Goal: Task Accomplishment & Management: Manage account settings

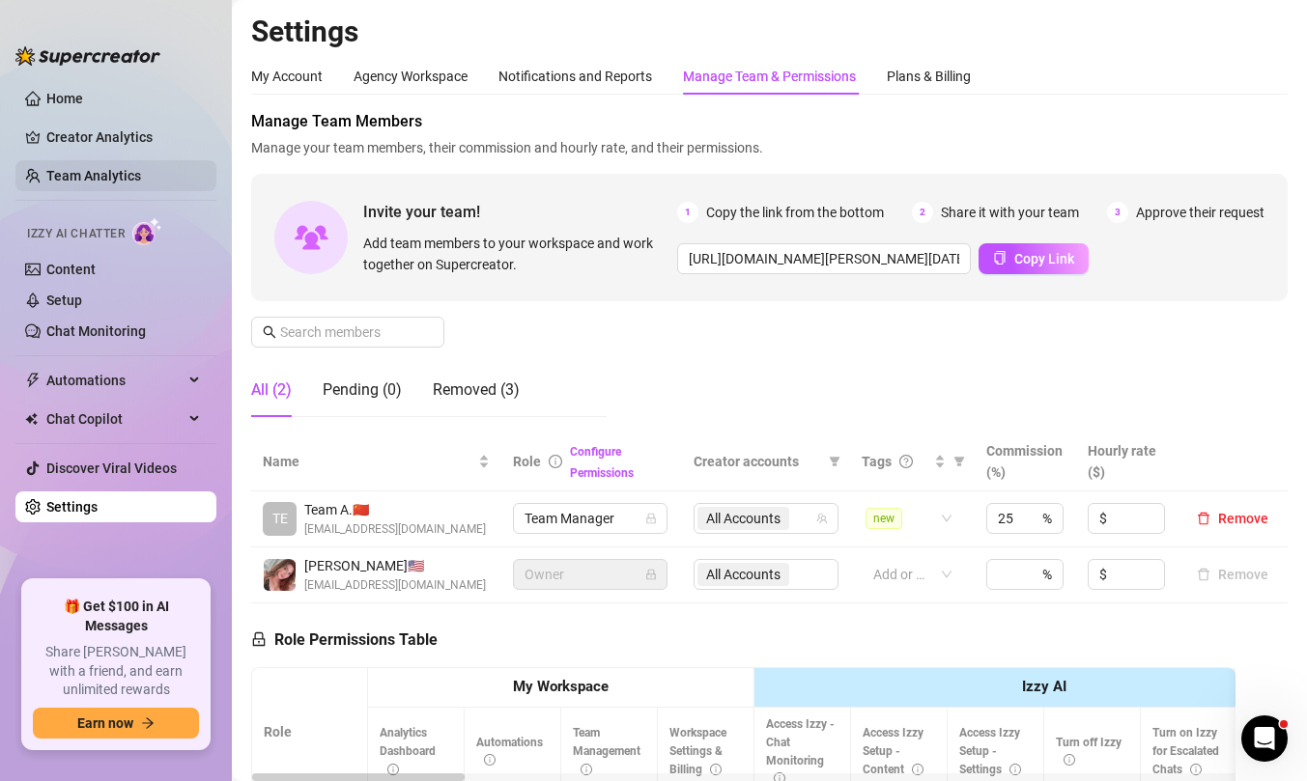
click at [127, 176] on link "Team Analytics" at bounding box center [93, 175] width 95 height 15
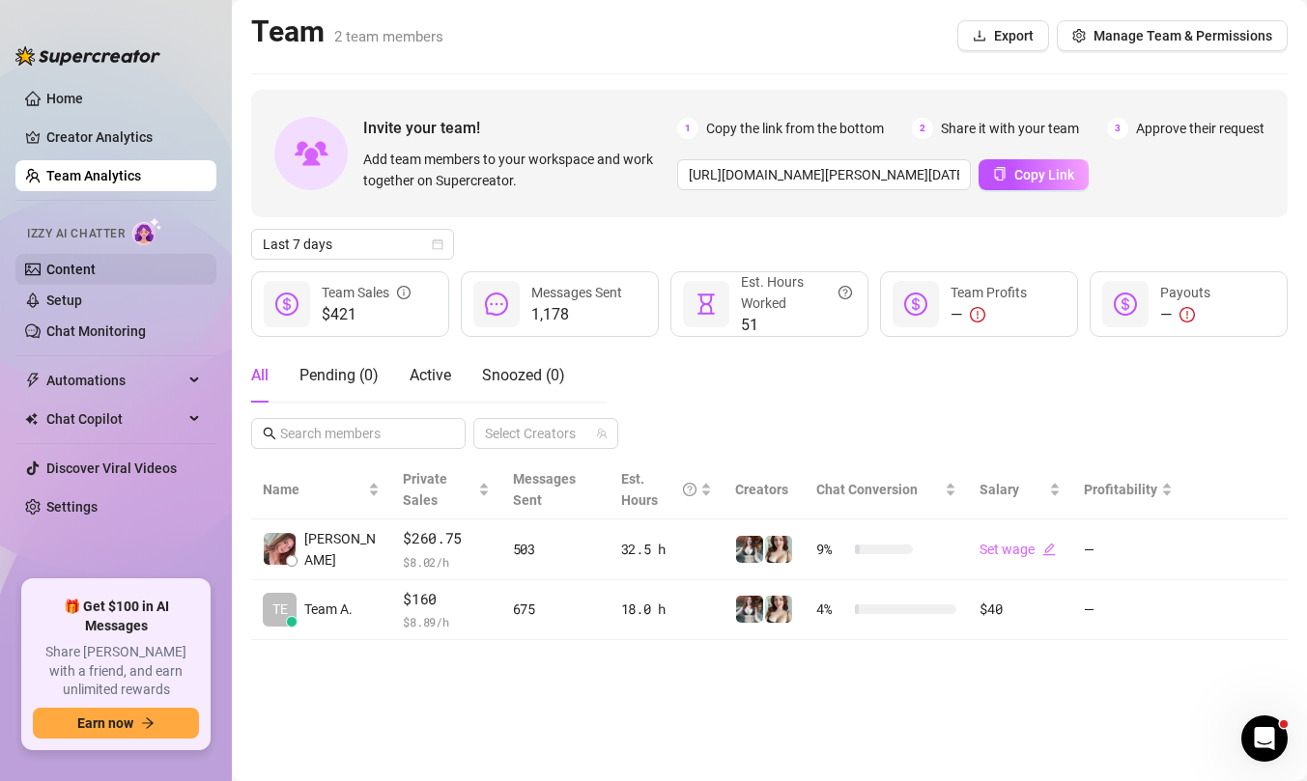
click at [96, 264] on link "Content" at bounding box center [70, 269] width 49 height 15
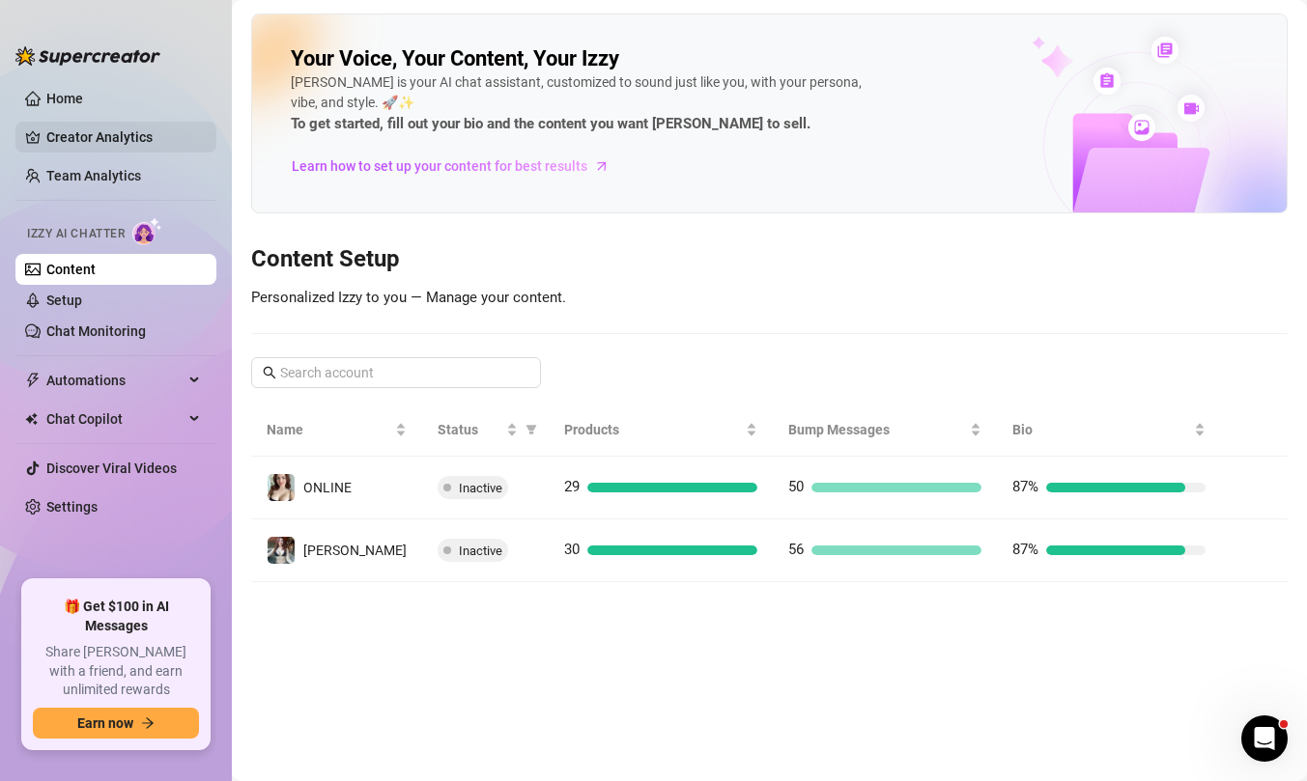
click at [131, 134] on link "Creator Analytics" at bounding box center [123, 137] width 155 height 31
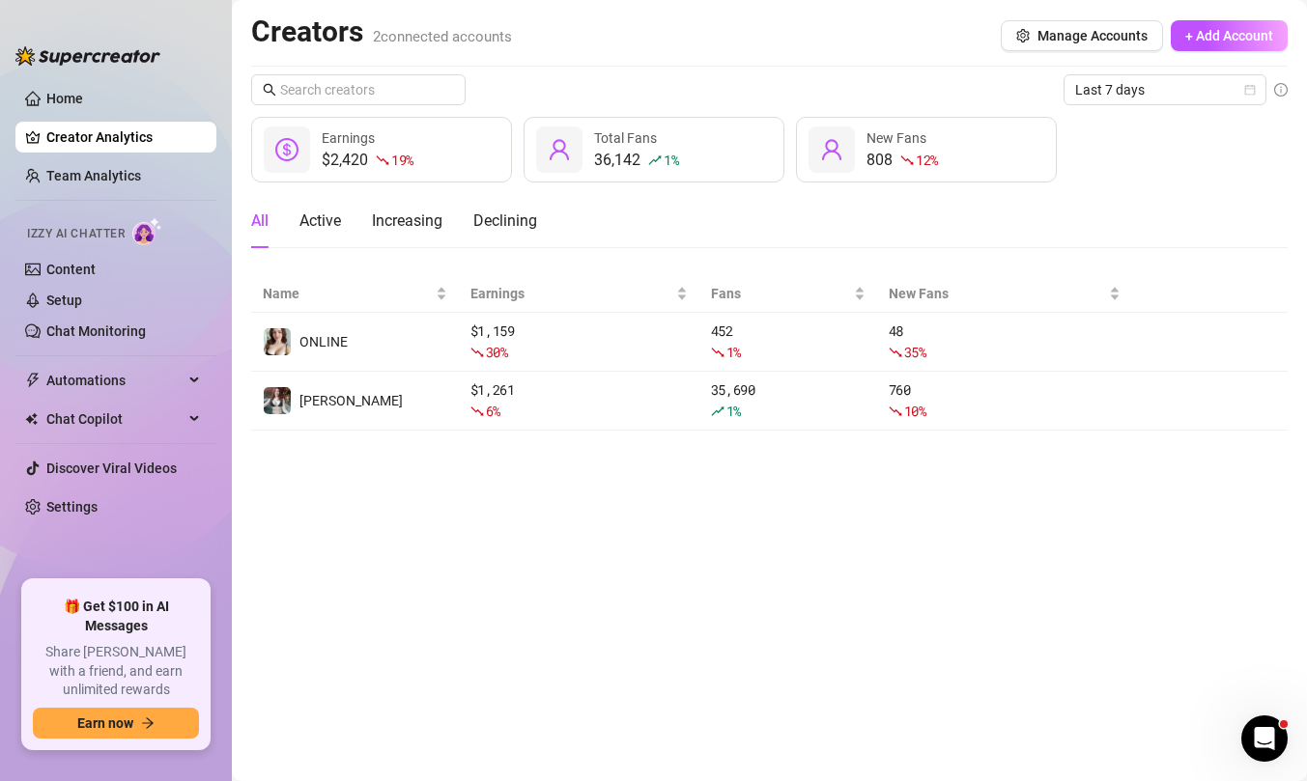
click at [124, 195] on ul "Home Creator Analytics Team Analytics Izzy AI Chatter Content Setup Chat Monito…" at bounding box center [115, 323] width 201 height 497
click at [113, 172] on link "Team Analytics" at bounding box center [93, 175] width 95 height 15
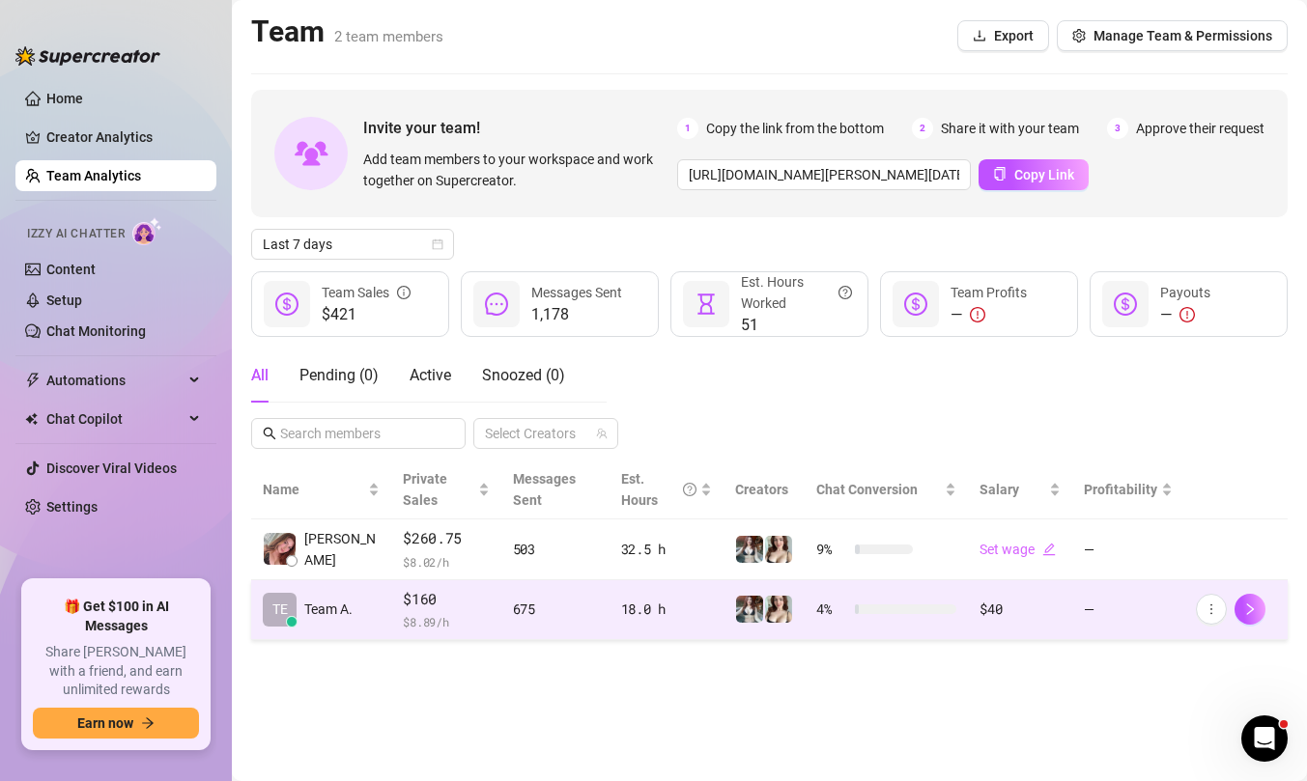
click at [1088, 593] on td "—" at bounding box center [1128, 611] width 112 height 61
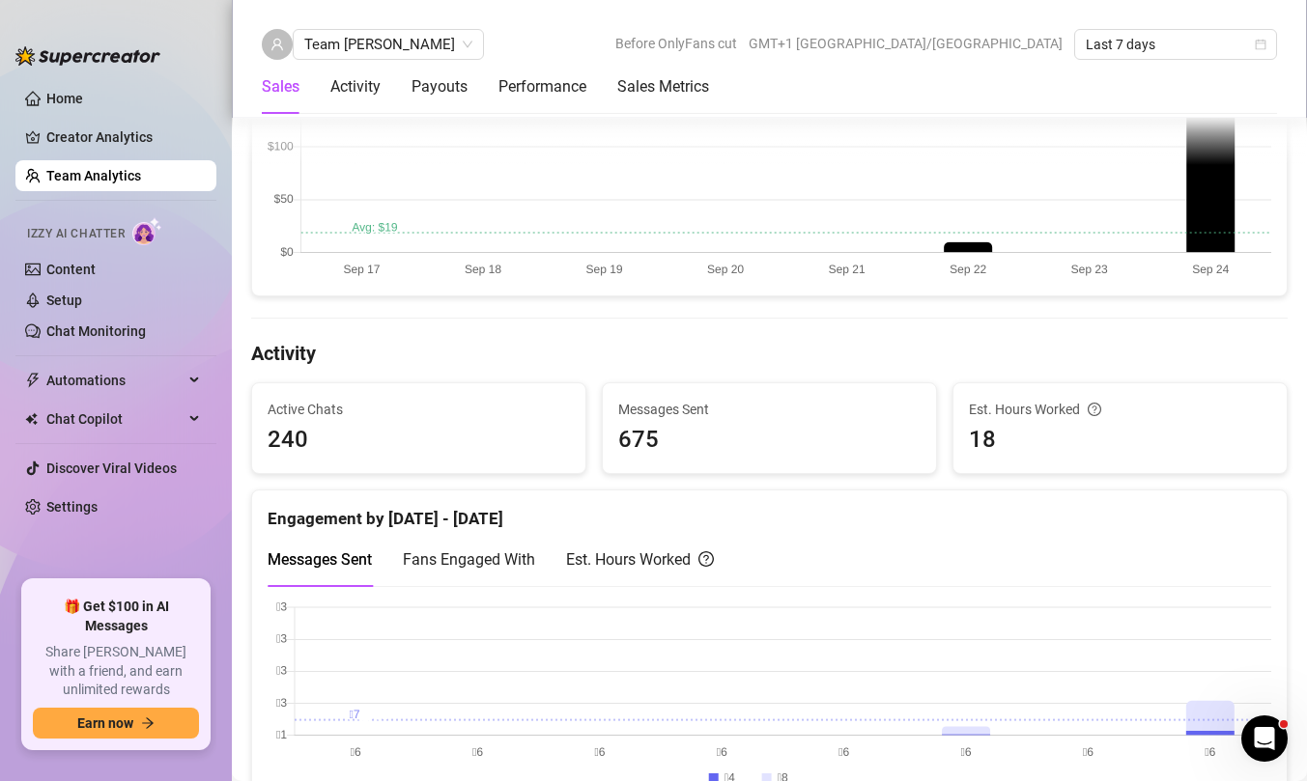
scroll to position [708, 0]
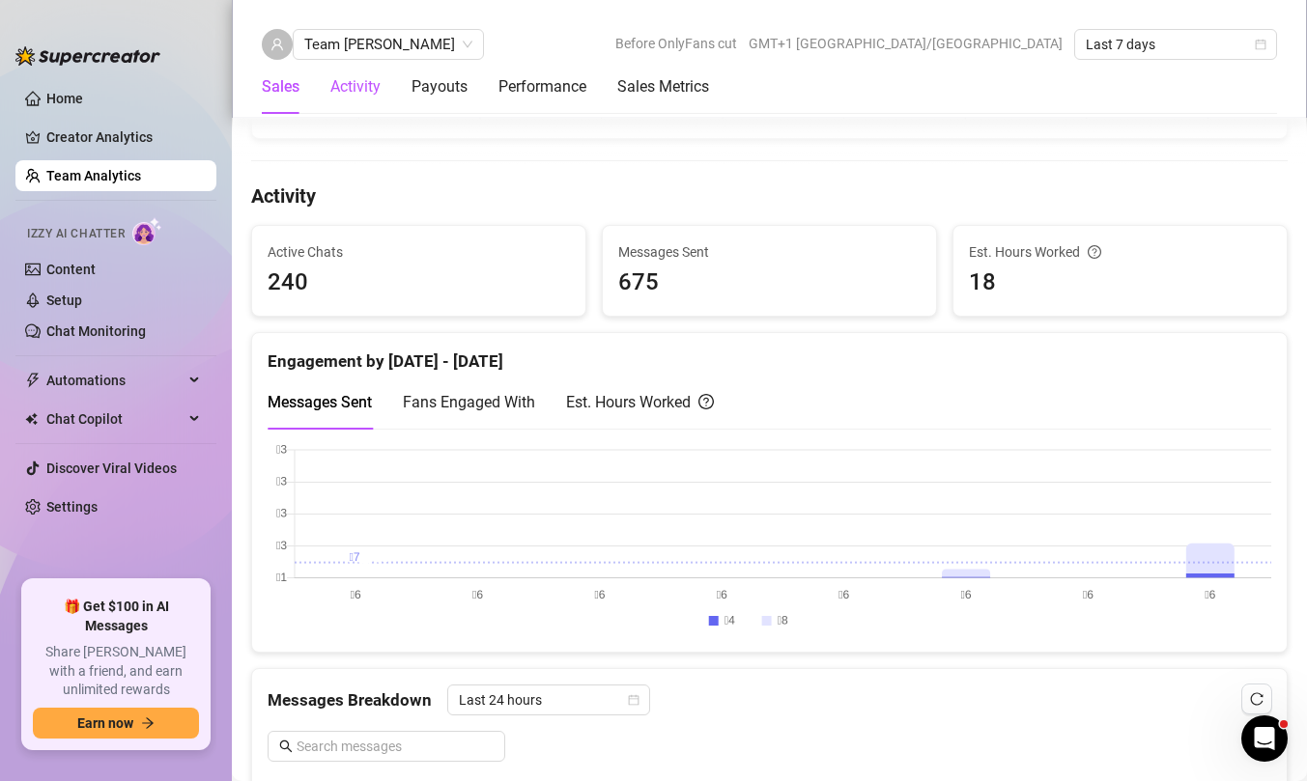
click at [360, 88] on div "Activity" at bounding box center [355, 86] width 50 height 23
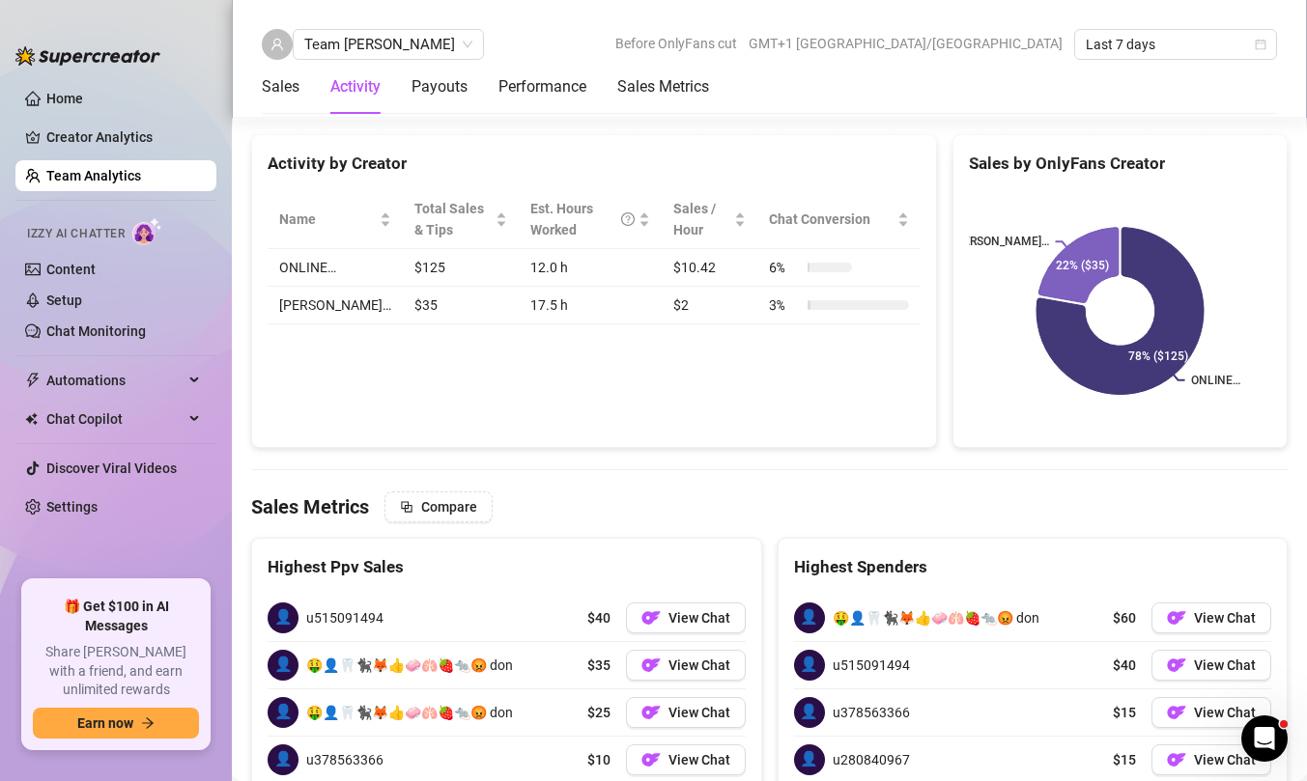
scroll to position [2313, 0]
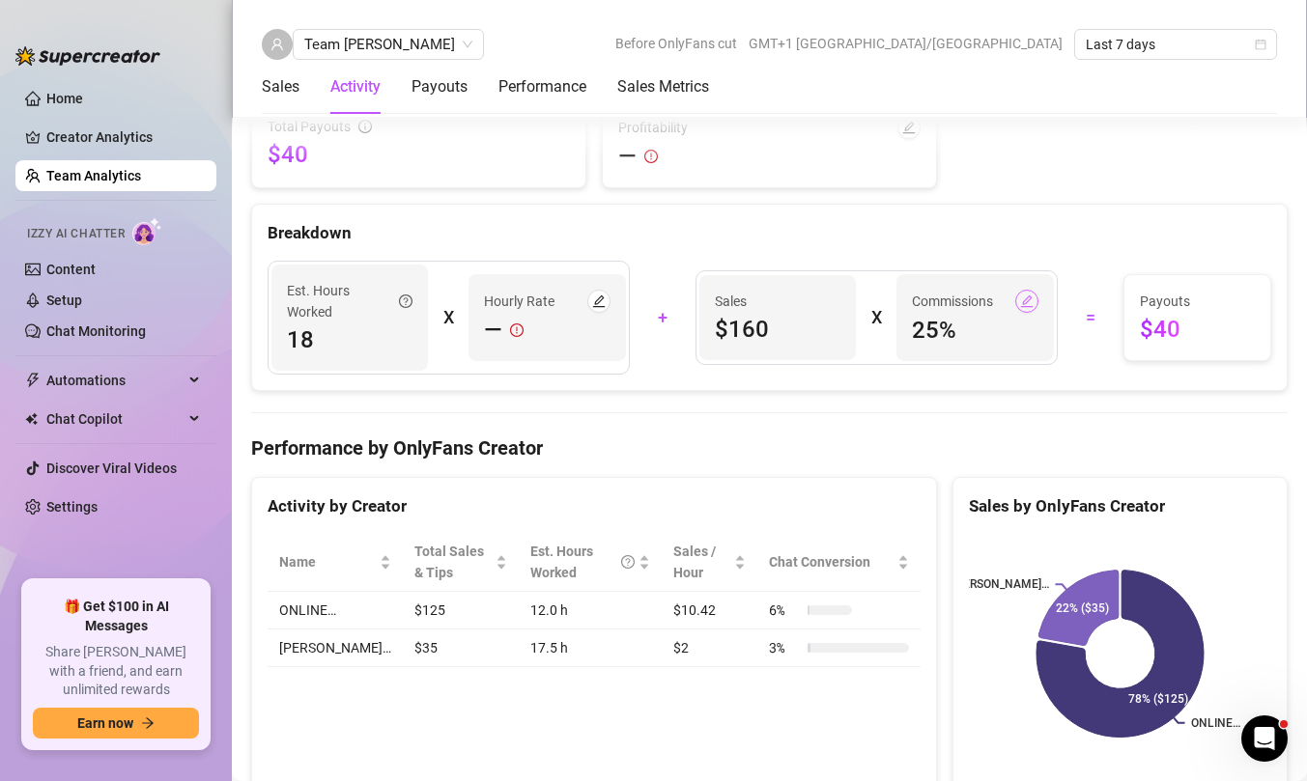
click at [1032, 295] on icon "edit" at bounding box center [1027, 302] width 14 height 14
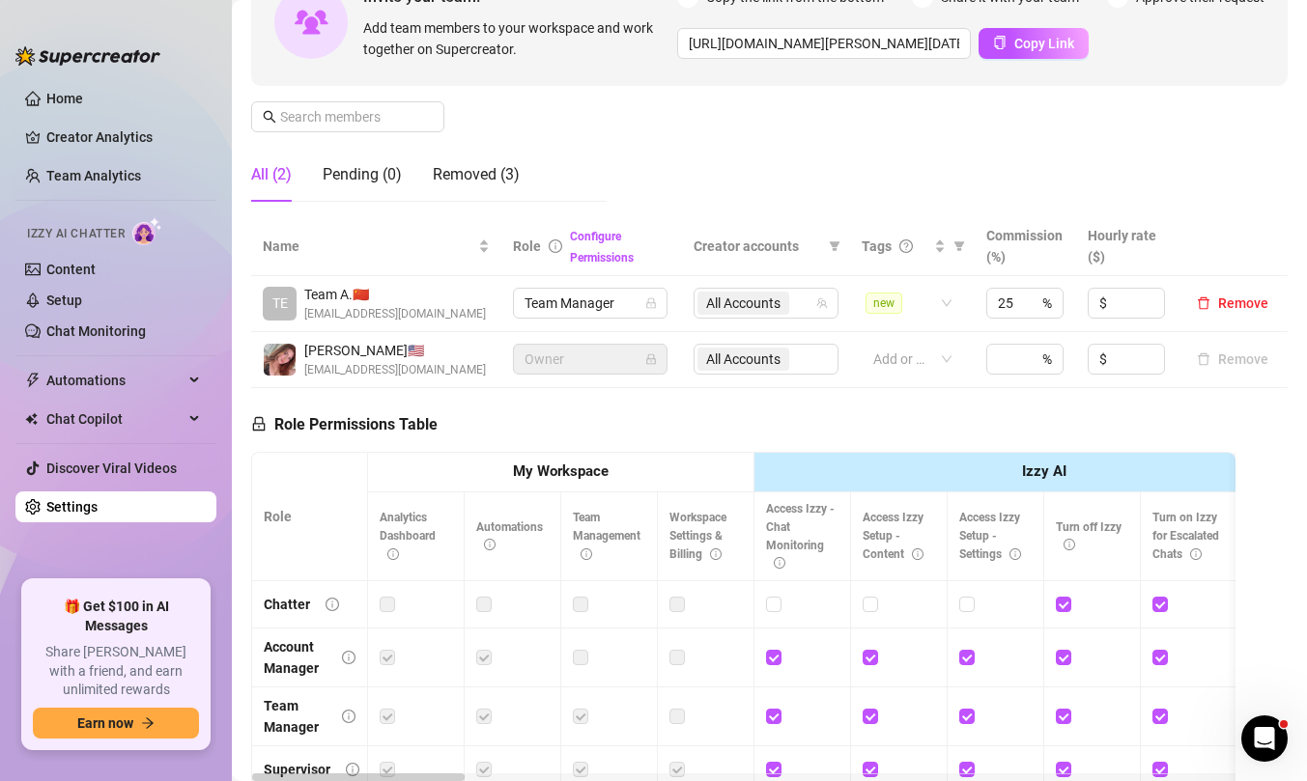
scroll to position [256, 0]
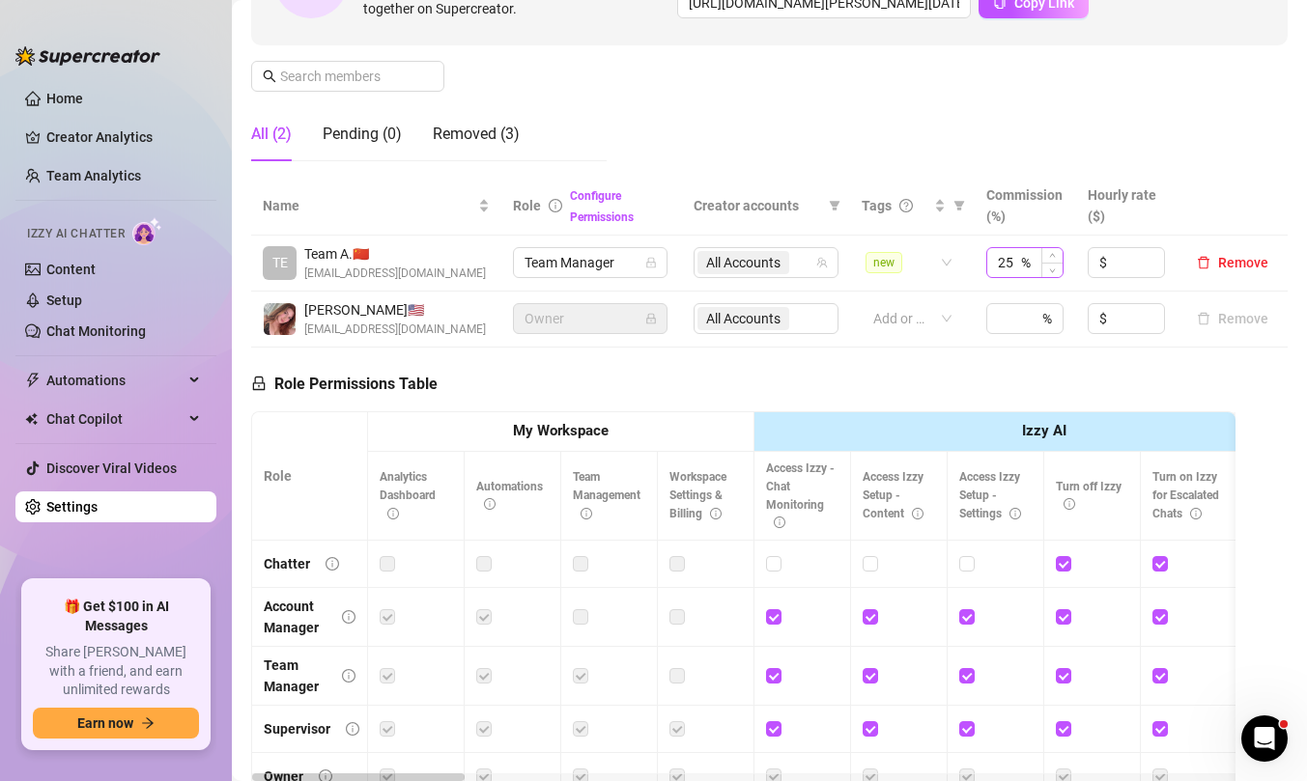
click at [1025, 265] on div "25 %" at bounding box center [1024, 262] width 77 height 31
click at [1016, 264] on input "25" at bounding box center [1007, 262] width 19 height 29
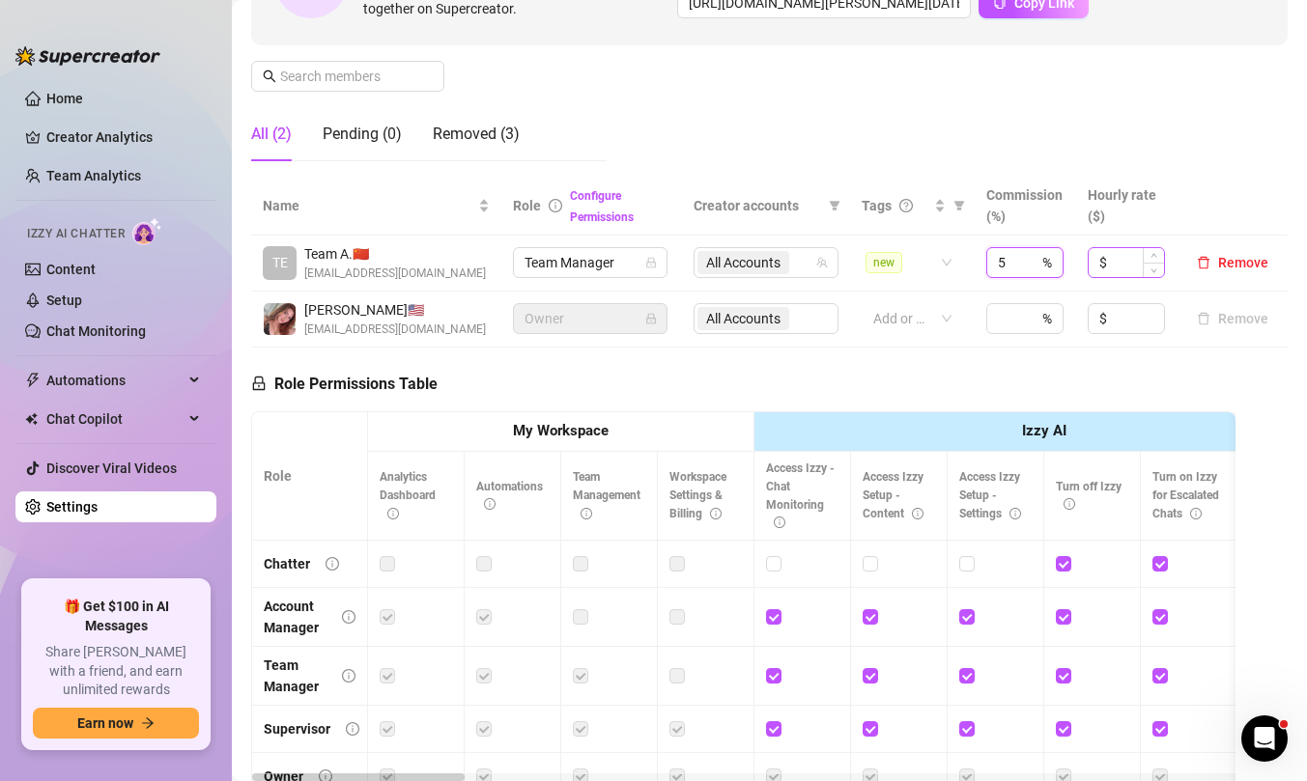
type input "5"
click at [1124, 266] on input at bounding box center [1137, 262] width 53 height 29
type input "3"
click at [1193, 139] on div "Manage Team Members Manage your team members, their commission and hourly rate,…" at bounding box center [769, 15] width 1036 height 323
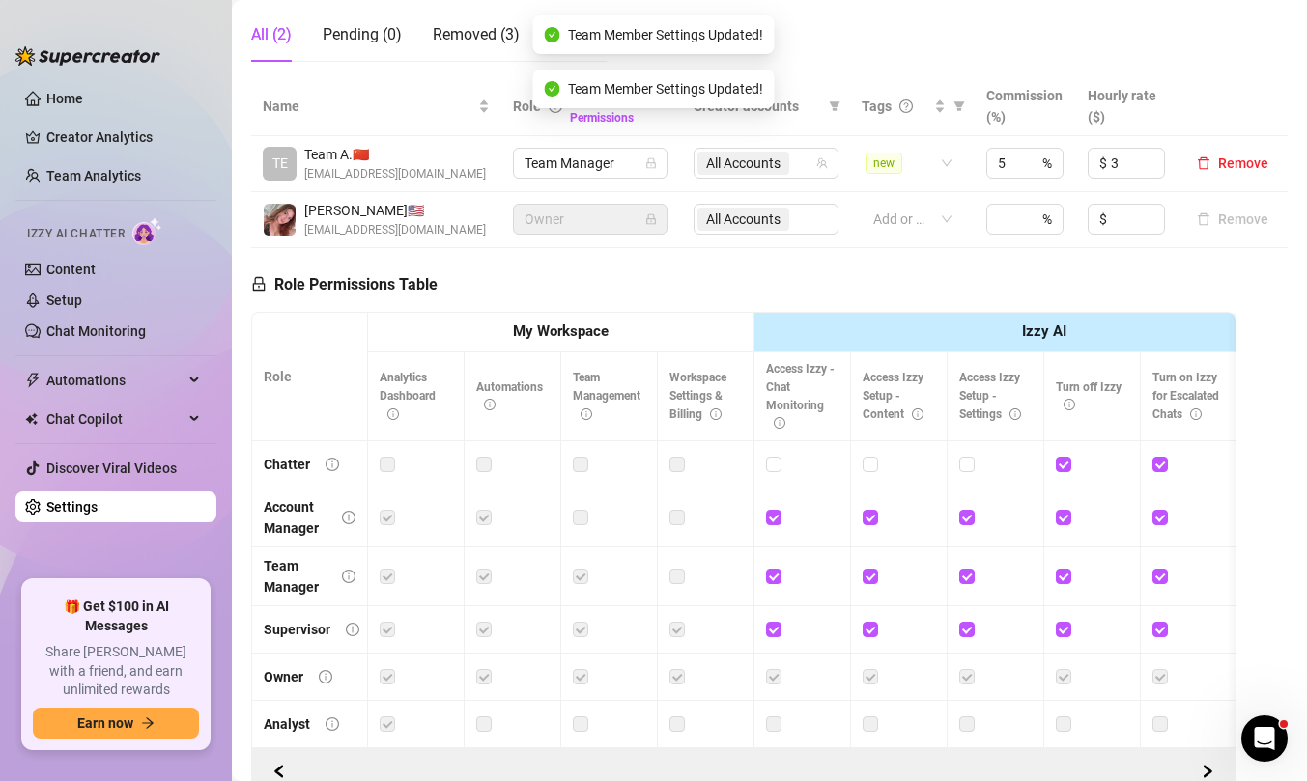
scroll to position [318, 0]
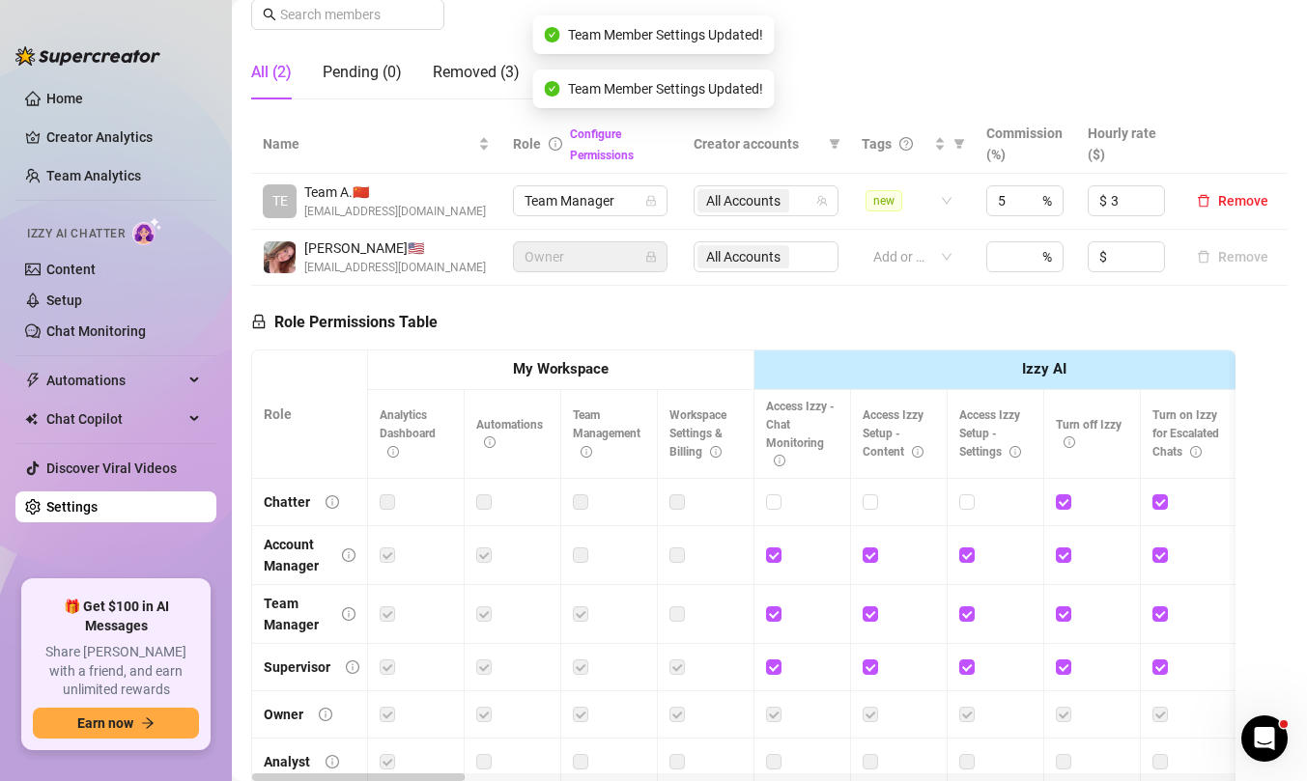
click at [526, 318] on div "Role Permissions Table Role My Workspace Izzy AI OnlyFans Side Menu OnlyFans Ch…" at bounding box center [743, 564] width 984 height 556
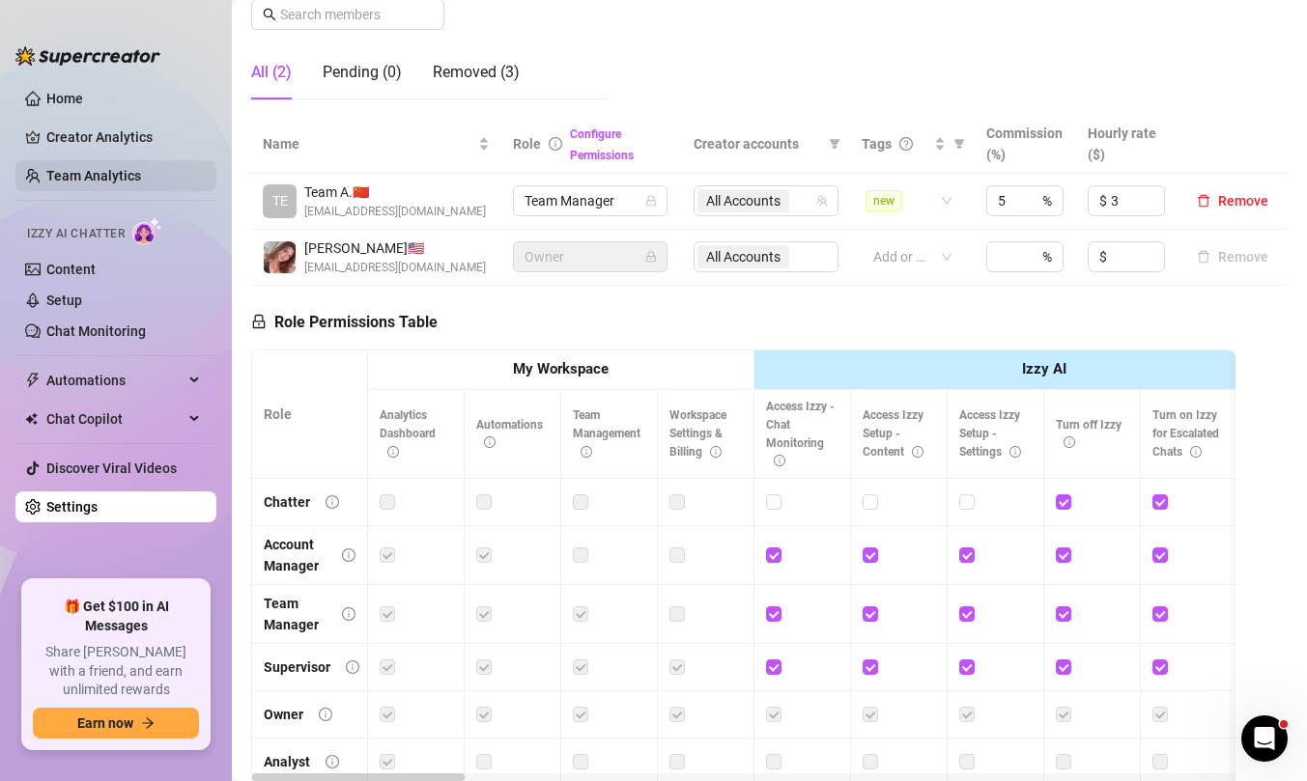
click at [100, 178] on link "Team Analytics" at bounding box center [93, 175] width 95 height 15
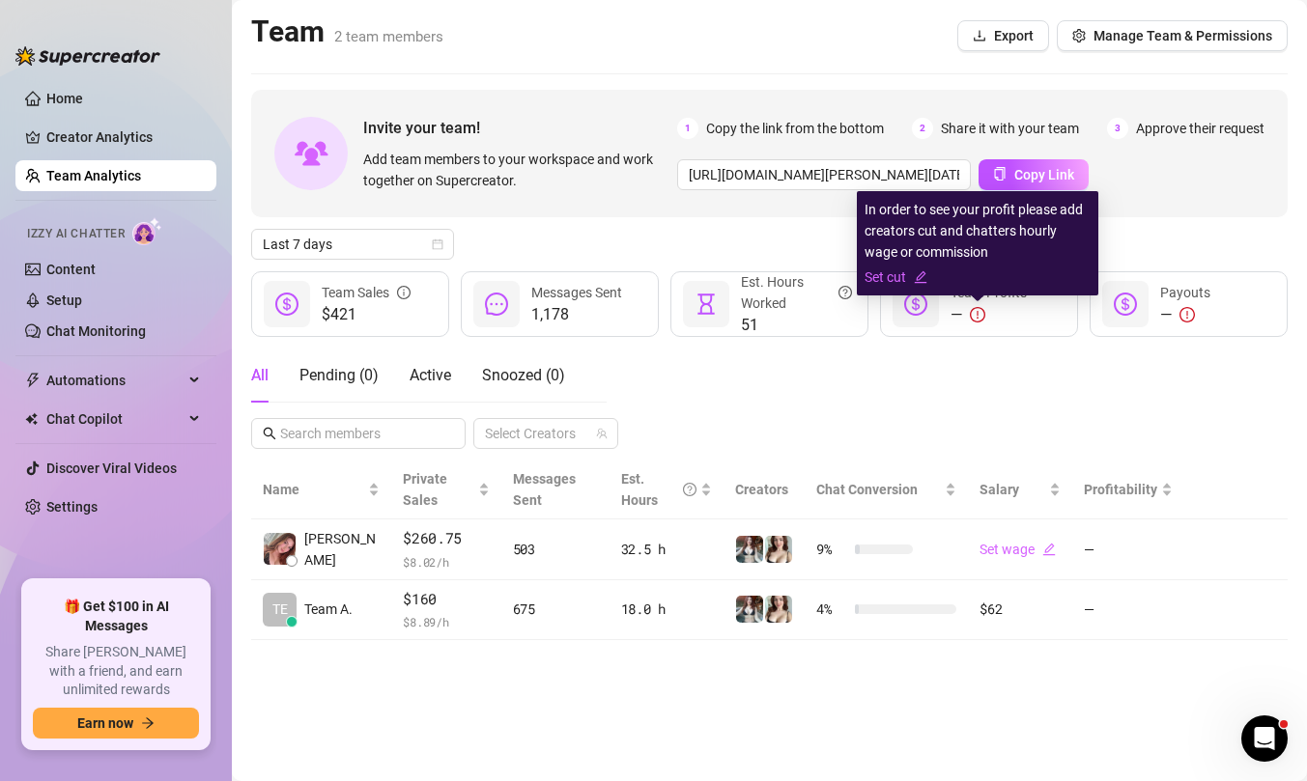
click at [977, 317] on icon "exclamation-circle" at bounding box center [977, 314] width 15 height 15
click at [911, 278] on link "Set cut" at bounding box center [978, 277] width 226 height 21
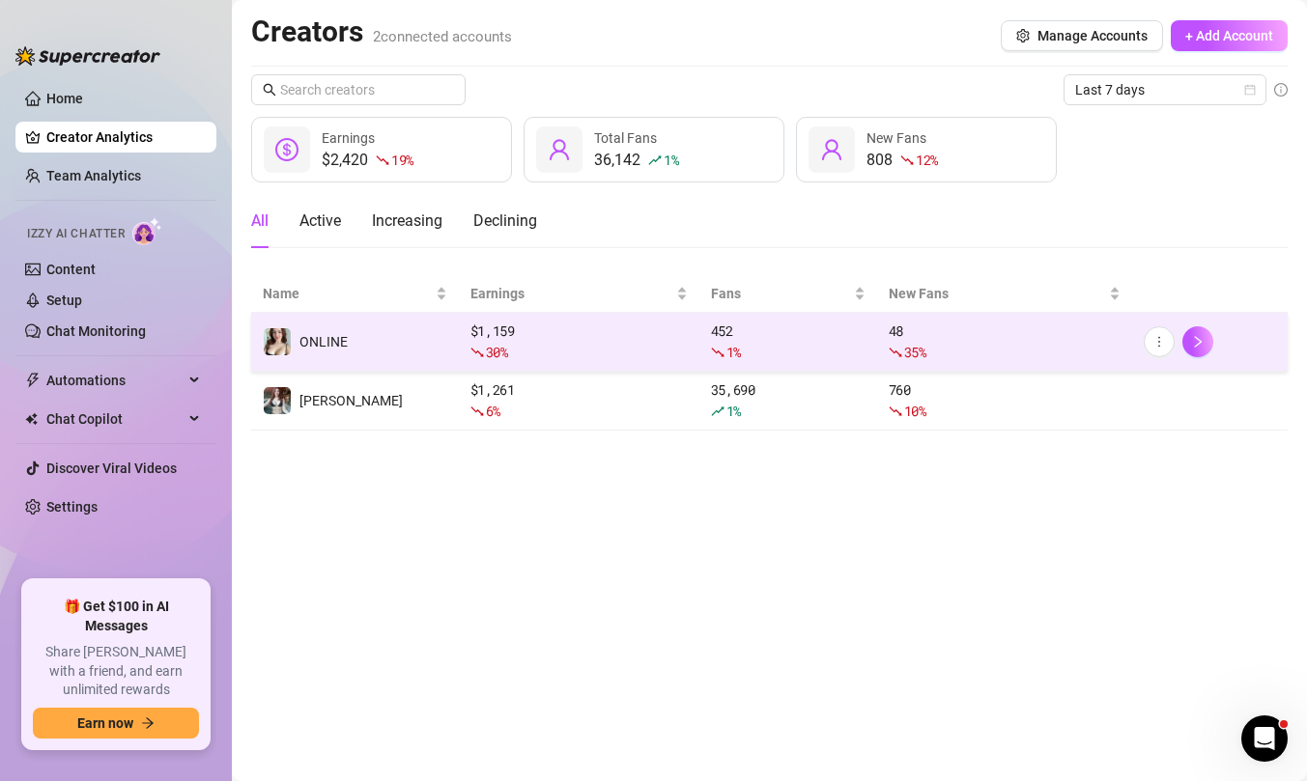
click at [1220, 350] on div at bounding box center [1210, 341] width 132 height 31
click at [1202, 346] on icon "right" at bounding box center [1198, 342] width 14 height 14
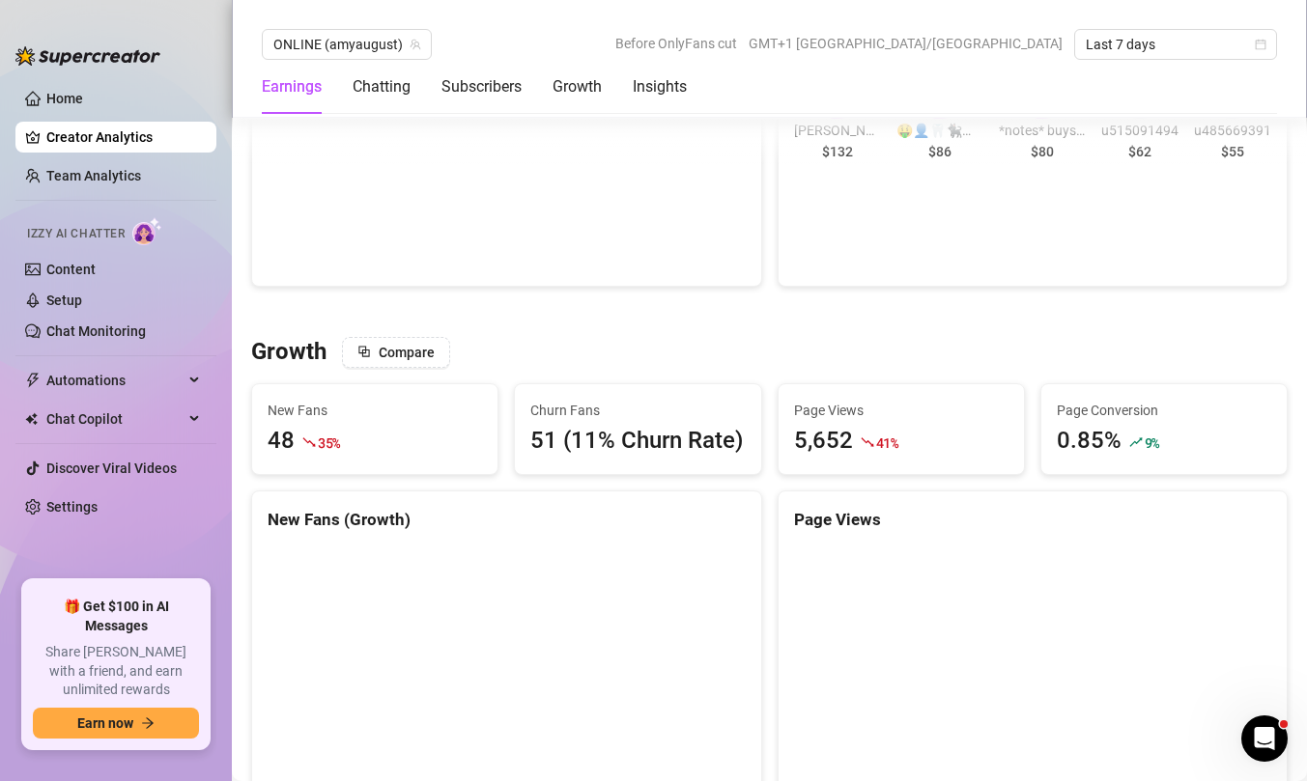
scroll to position [1433, 0]
